Goal: Information Seeking & Learning: Check status

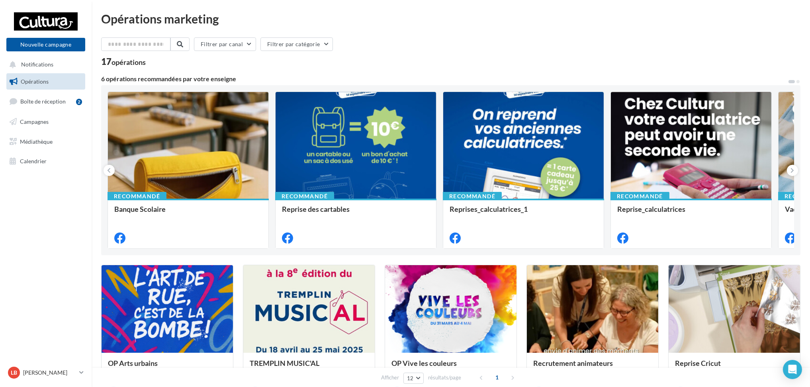
click at [69, 83] on link "Opérations" at bounding box center [46, 81] width 82 height 17
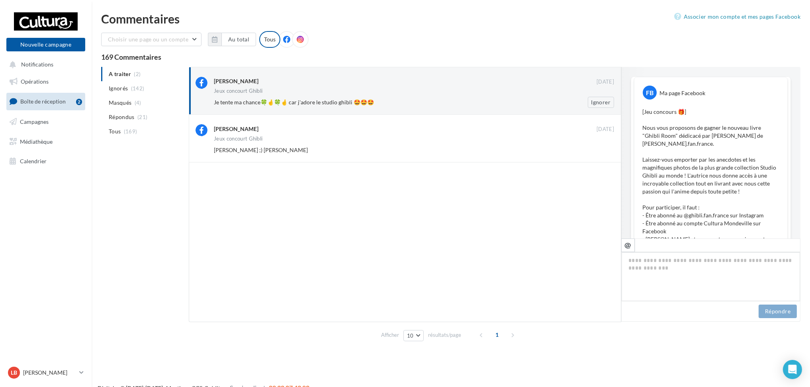
scroll to position [353, 0]
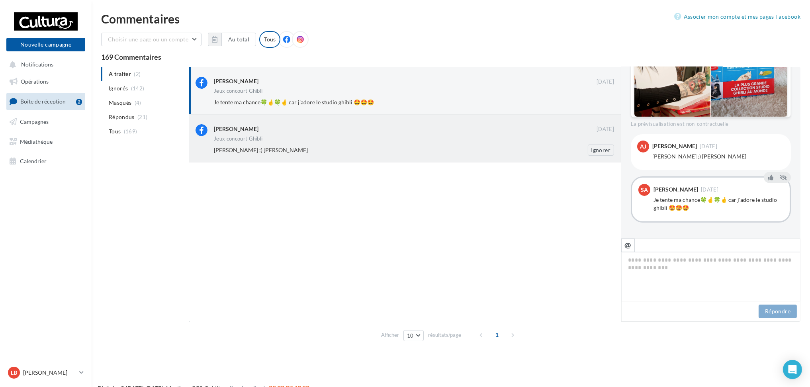
click at [313, 135] on div "Alice Jt 06 sept. Jeux concourt Ghibli Frédérique Tresse Jamet ;) Jérôme Lebour…" at bounding box center [414, 139] width 400 height 31
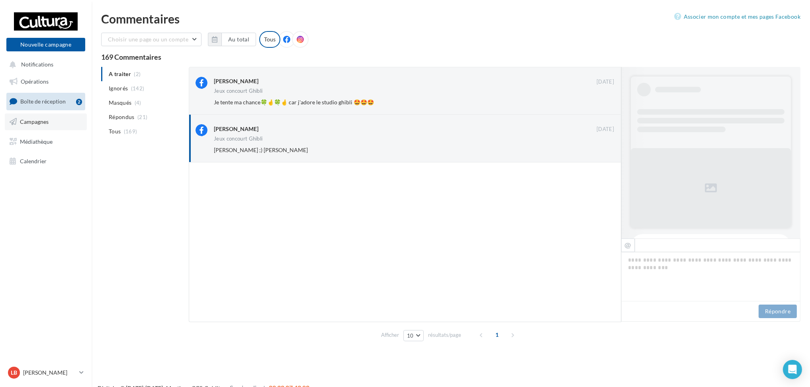
click at [57, 121] on link "Campagnes" at bounding box center [46, 121] width 82 height 17
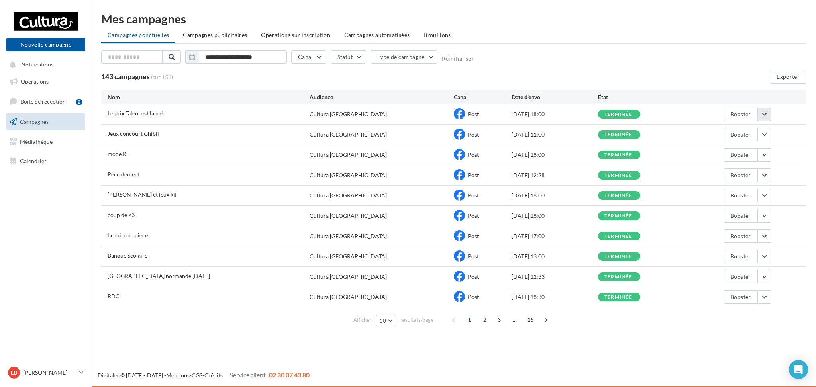
click at [768, 110] on button "button" at bounding box center [764, 115] width 14 height 14
click at [734, 136] on button "Voir les résultats" at bounding box center [731, 133] width 80 height 21
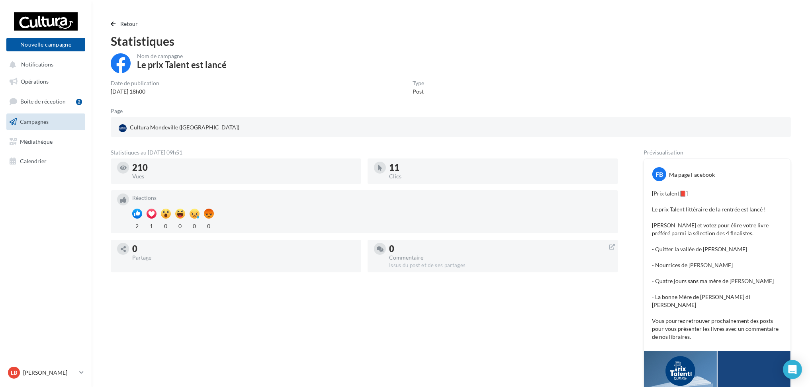
drag, startPoint x: 156, startPoint y: 168, endPoint x: 127, endPoint y: 169, distance: 29.1
click at [127, 169] on div "210 Vues" at bounding box center [236, 171] width 238 height 19
click at [112, 24] on span "button" at bounding box center [113, 24] width 5 height 6
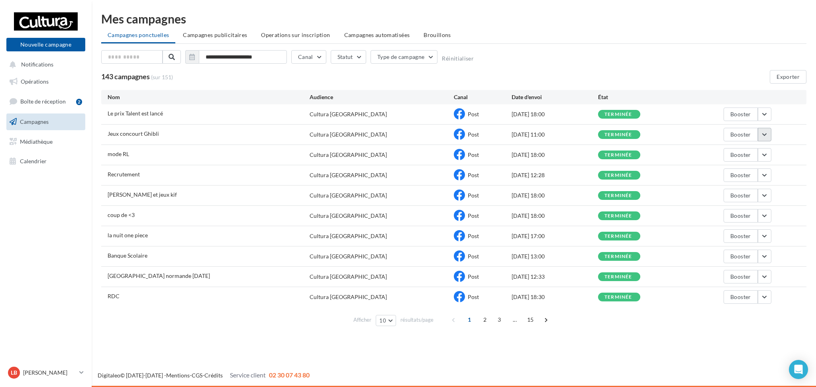
click at [765, 135] on button "button" at bounding box center [764, 135] width 14 height 14
click at [729, 156] on button "Voir les résultats" at bounding box center [731, 153] width 80 height 21
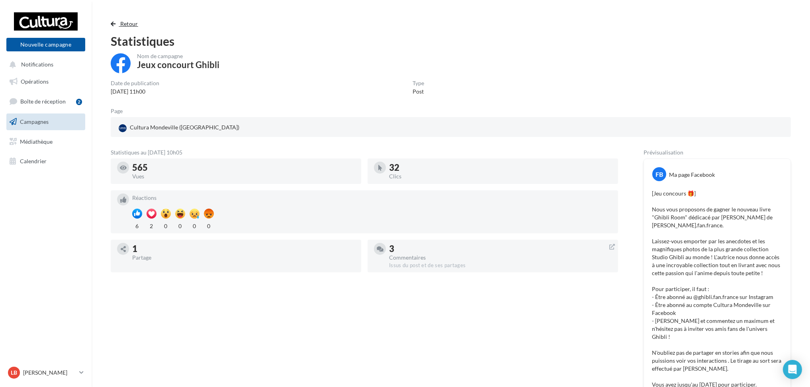
click at [113, 24] on span "button" at bounding box center [113, 24] width 5 height 6
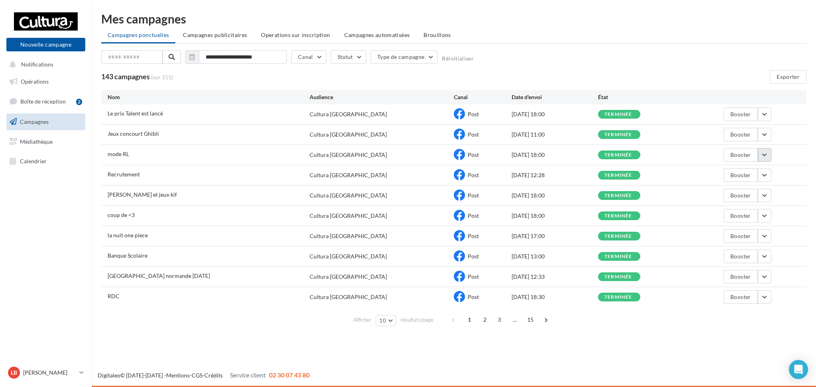
click at [763, 153] on button "button" at bounding box center [764, 155] width 14 height 14
click at [755, 174] on button "Voir les résultats" at bounding box center [731, 173] width 80 height 21
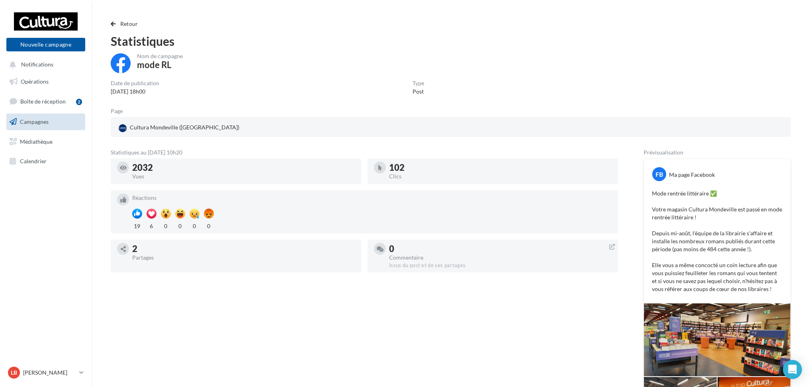
click at [311, 211] on div "19 6 0 0 0 0" at bounding box center [371, 221] width 479 height 25
click at [467, 378] on div "Statistiques au [DATE] 10h20 2032 Vues 102 Clics Réactions 19 6 0 0 0 0 2 Parta…" at bounding box center [364, 305] width 507 height 311
click at [107, 20] on div "Retour Statistiques Nom de campagne mode RL Date de publication [DATE] 18h00 Ty…" at bounding box center [450, 240] width 699 height 442
click at [115, 21] on span "button" at bounding box center [113, 24] width 5 height 6
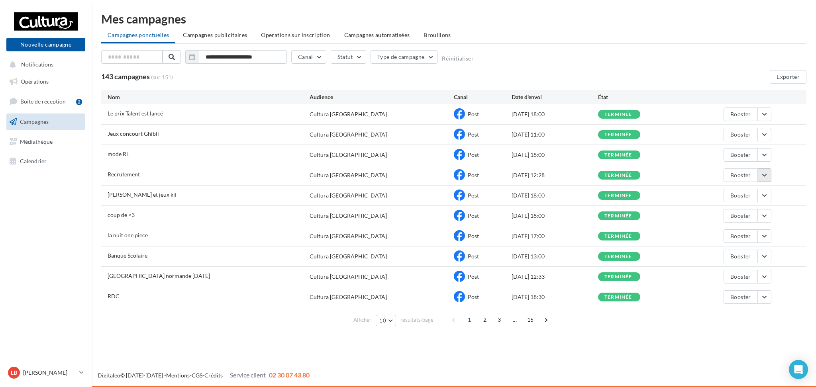
click at [769, 175] on button "button" at bounding box center [764, 175] width 14 height 14
click at [730, 193] on button "Voir les résultats" at bounding box center [731, 194] width 80 height 21
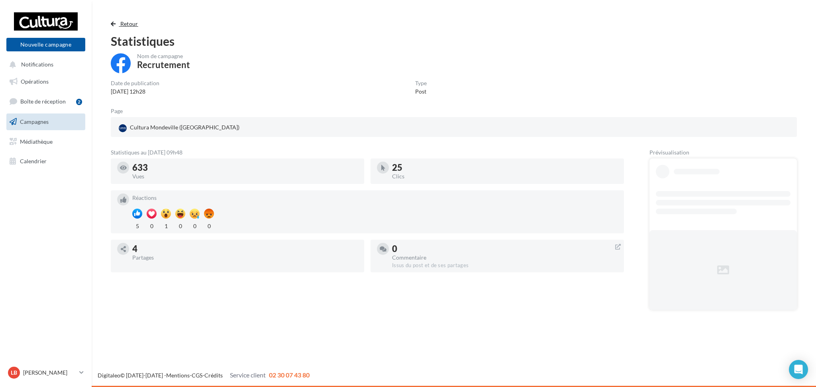
click at [115, 22] on span "button" at bounding box center [113, 24] width 5 height 6
